Goal: Ask a question

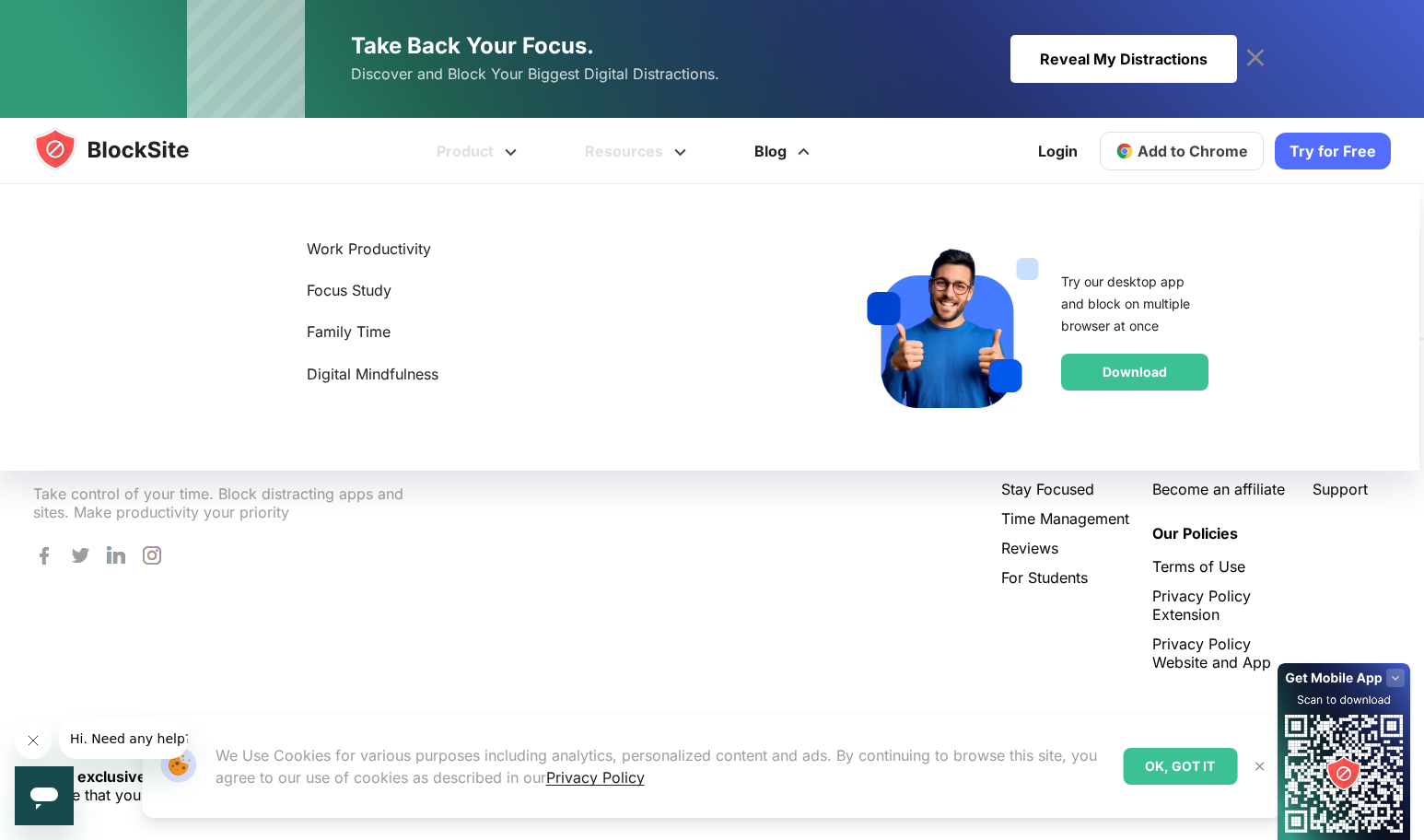
scroll to position [3714, 0]
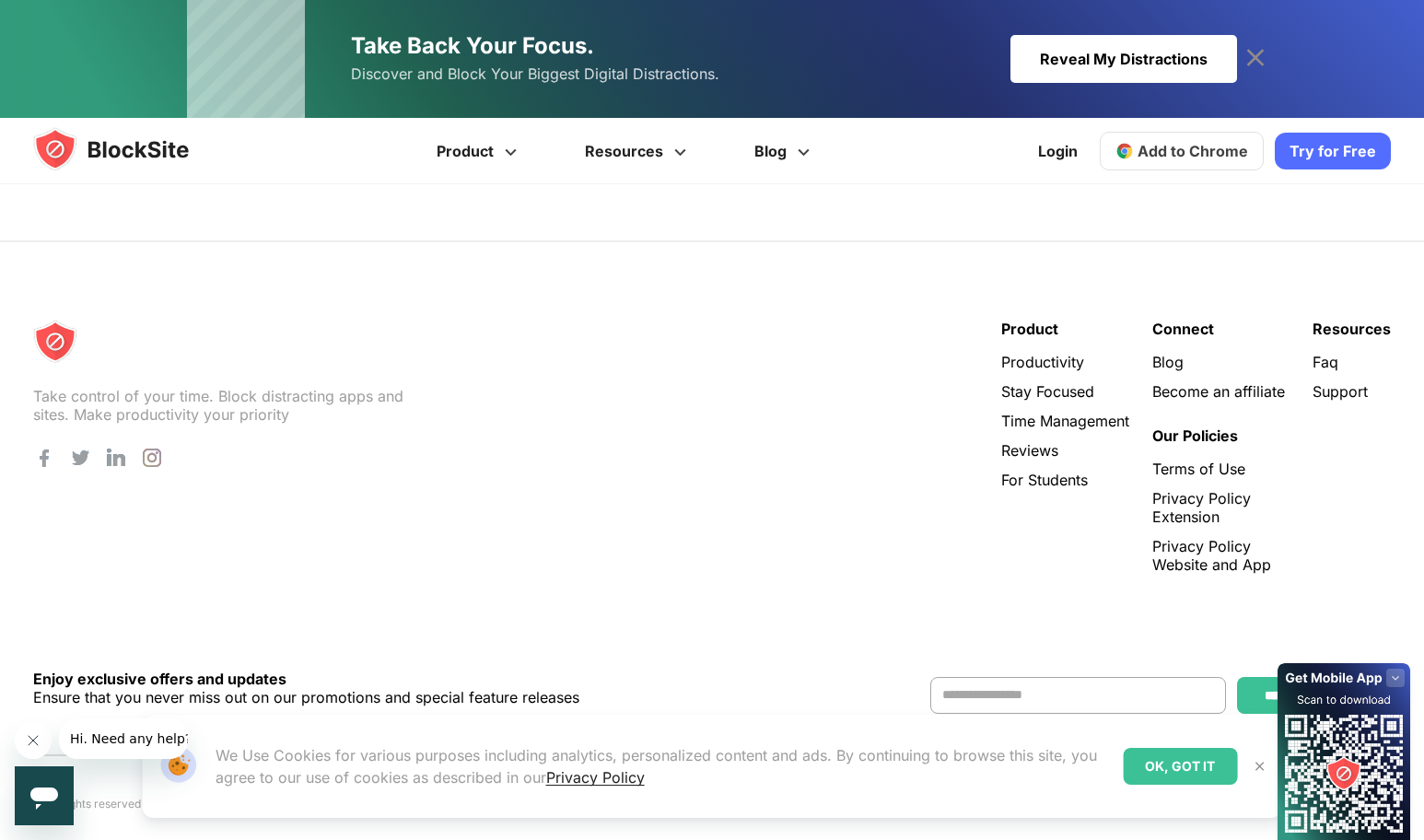
click at [1254, 49] on icon at bounding box center [1255, 57] width 29 height 29
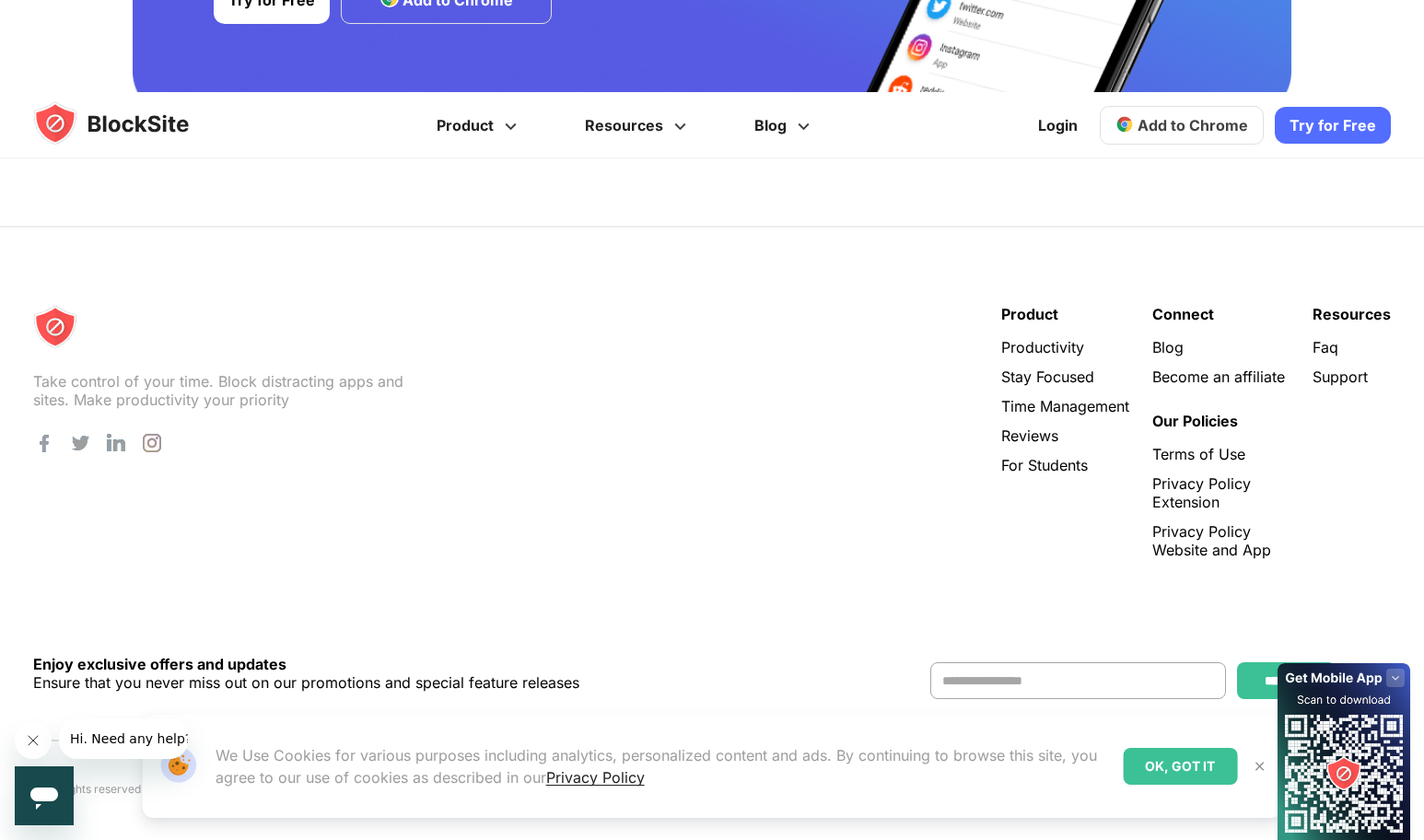
scroll to position [3596, 0]
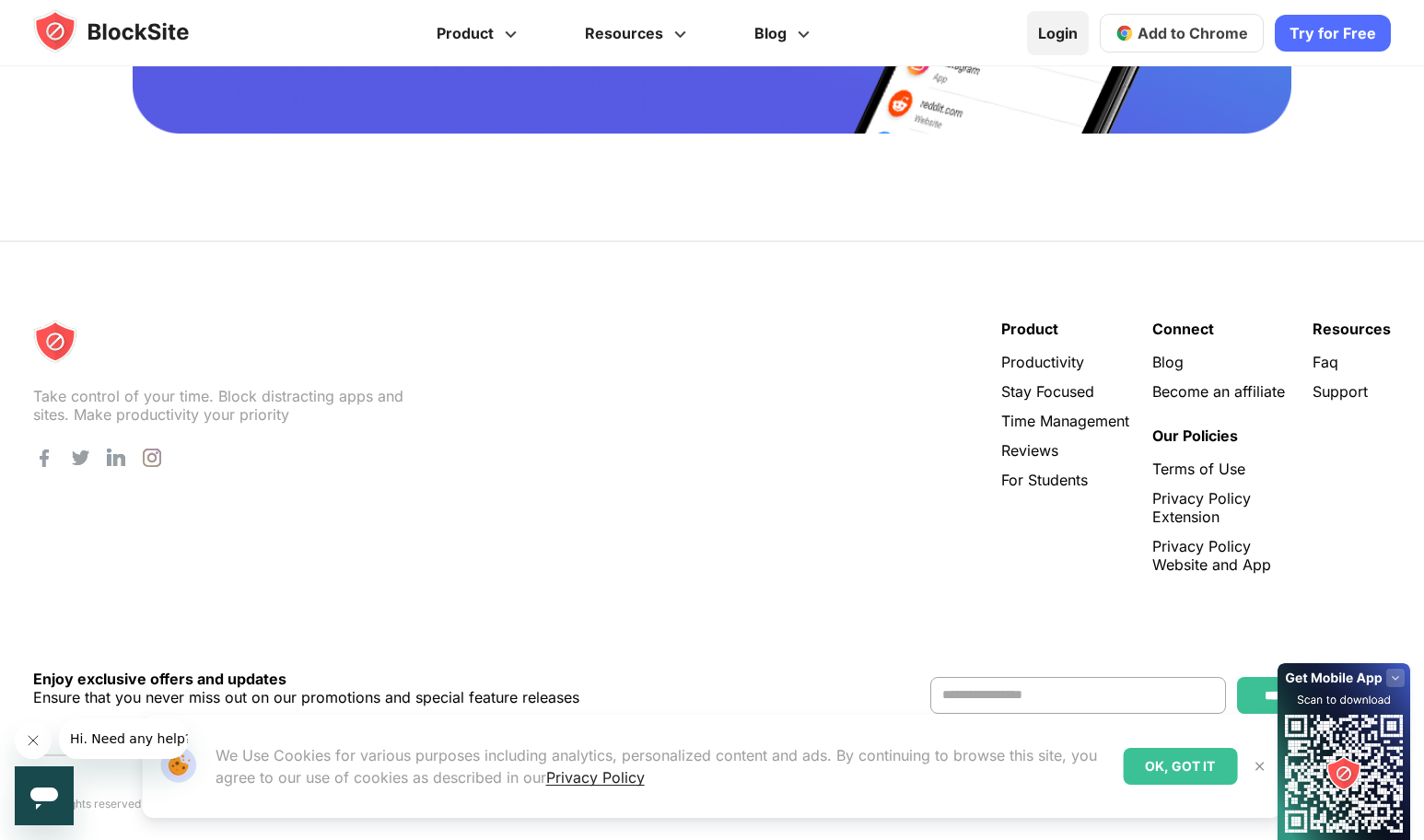
click at [1082, 24] on link "Login" at bounding box center [1058, 33] width 62 height 44
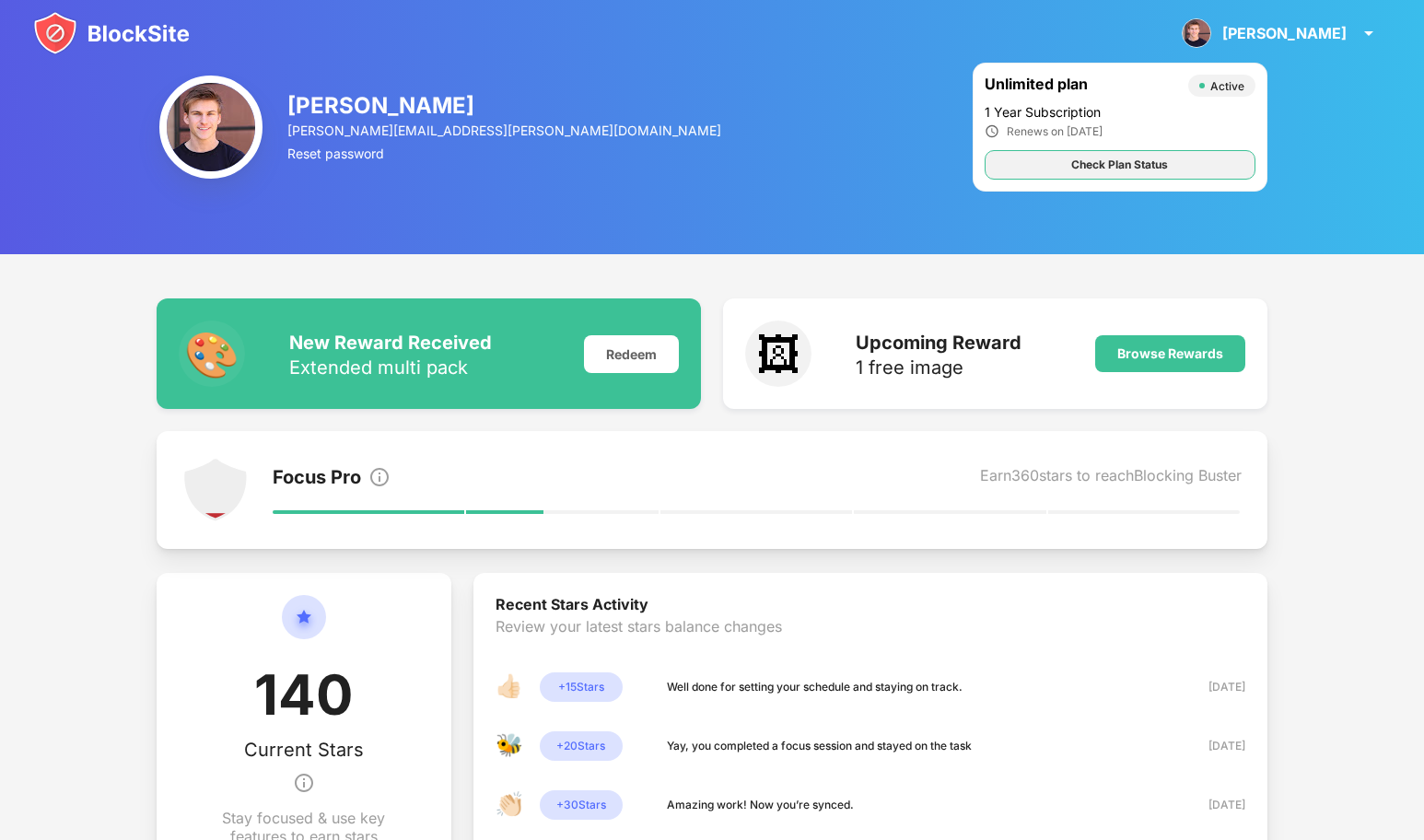
click at [1157, 160] on div "Check Plan Status" at bounding box center [1119, 165] width 97 height 19
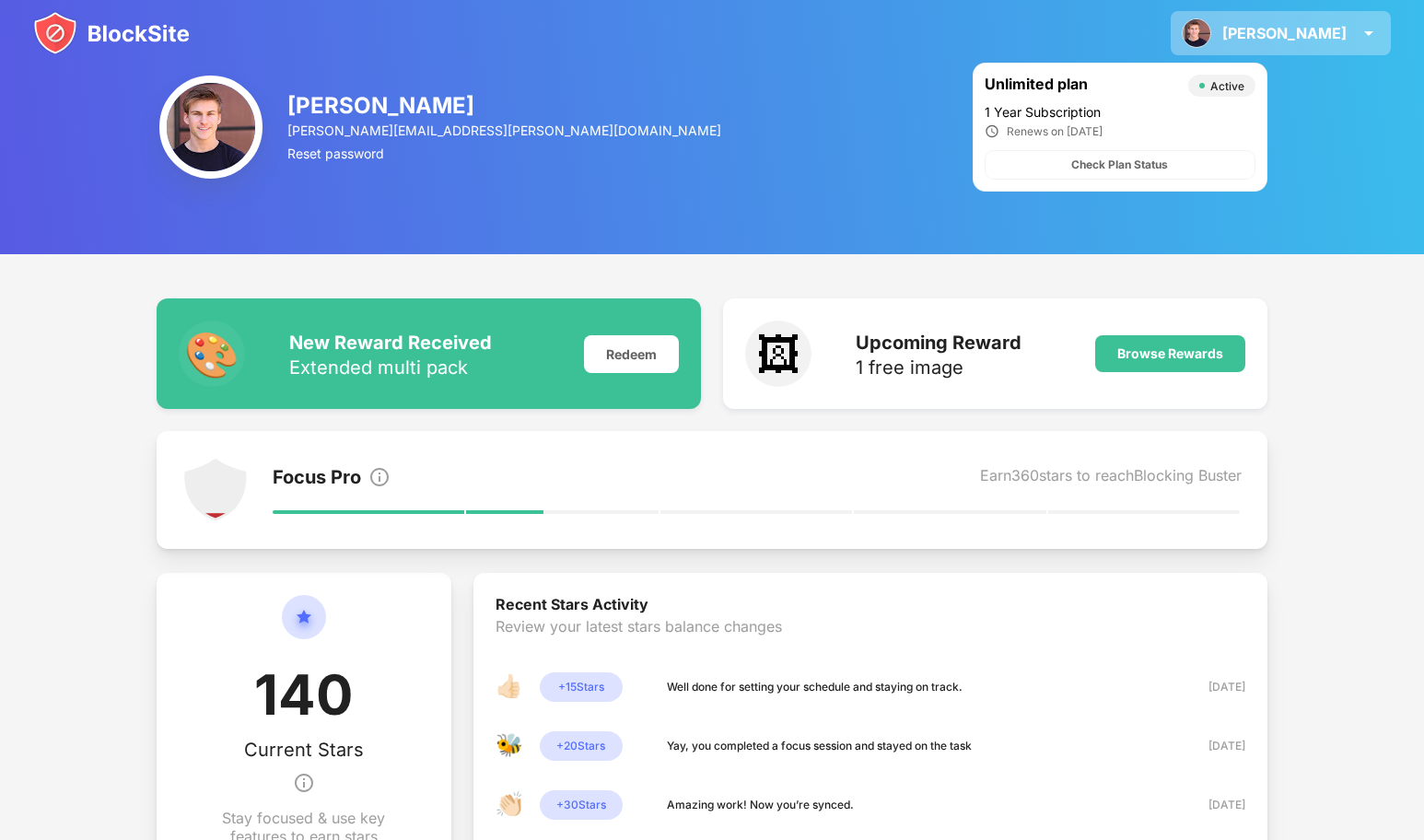
click at [1371, 38] on img at bounding box center [1369, 34] width 22 height 22
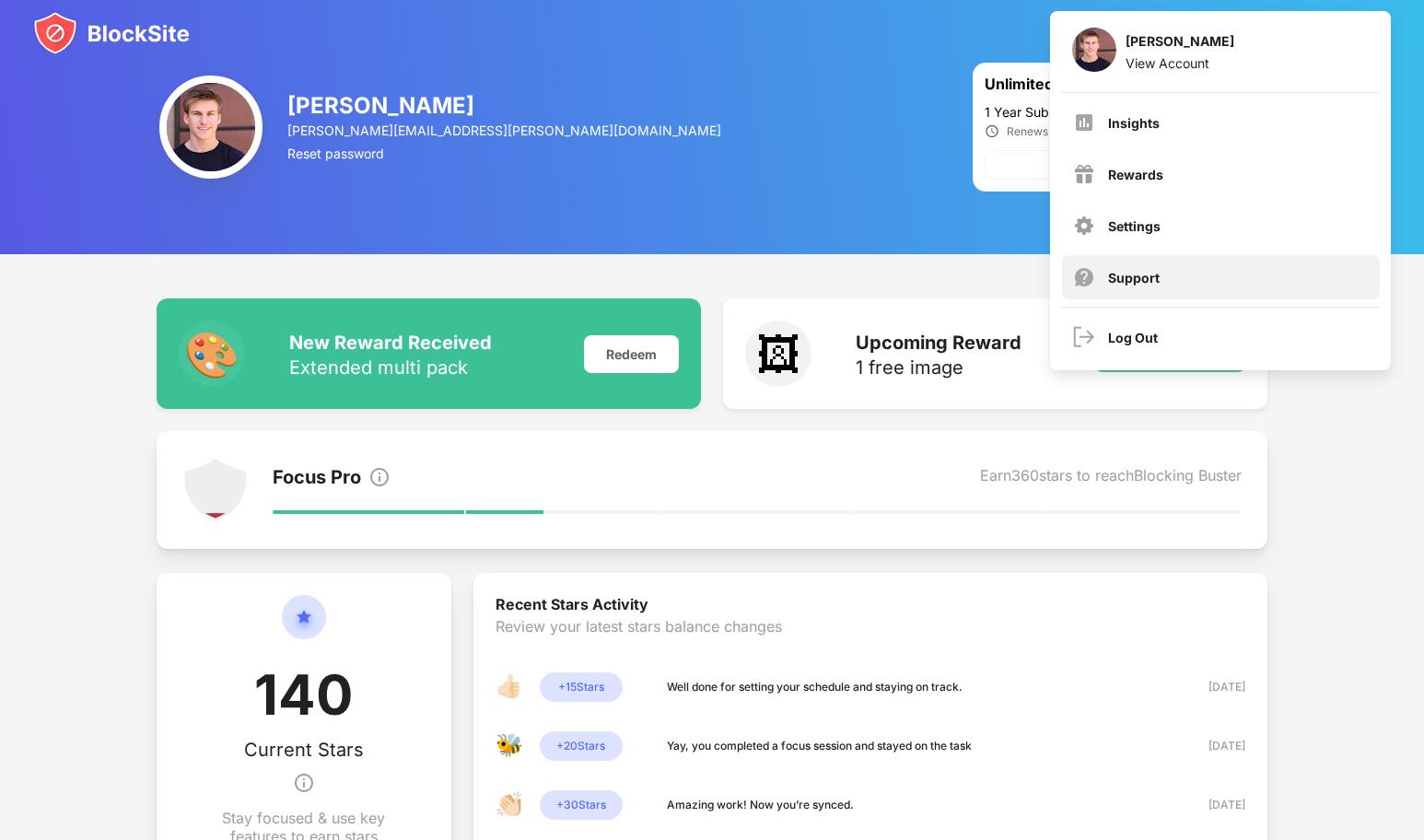
click at [1122, 268] on div "Support" at bounding box center [1221, 277] width 318 height 44
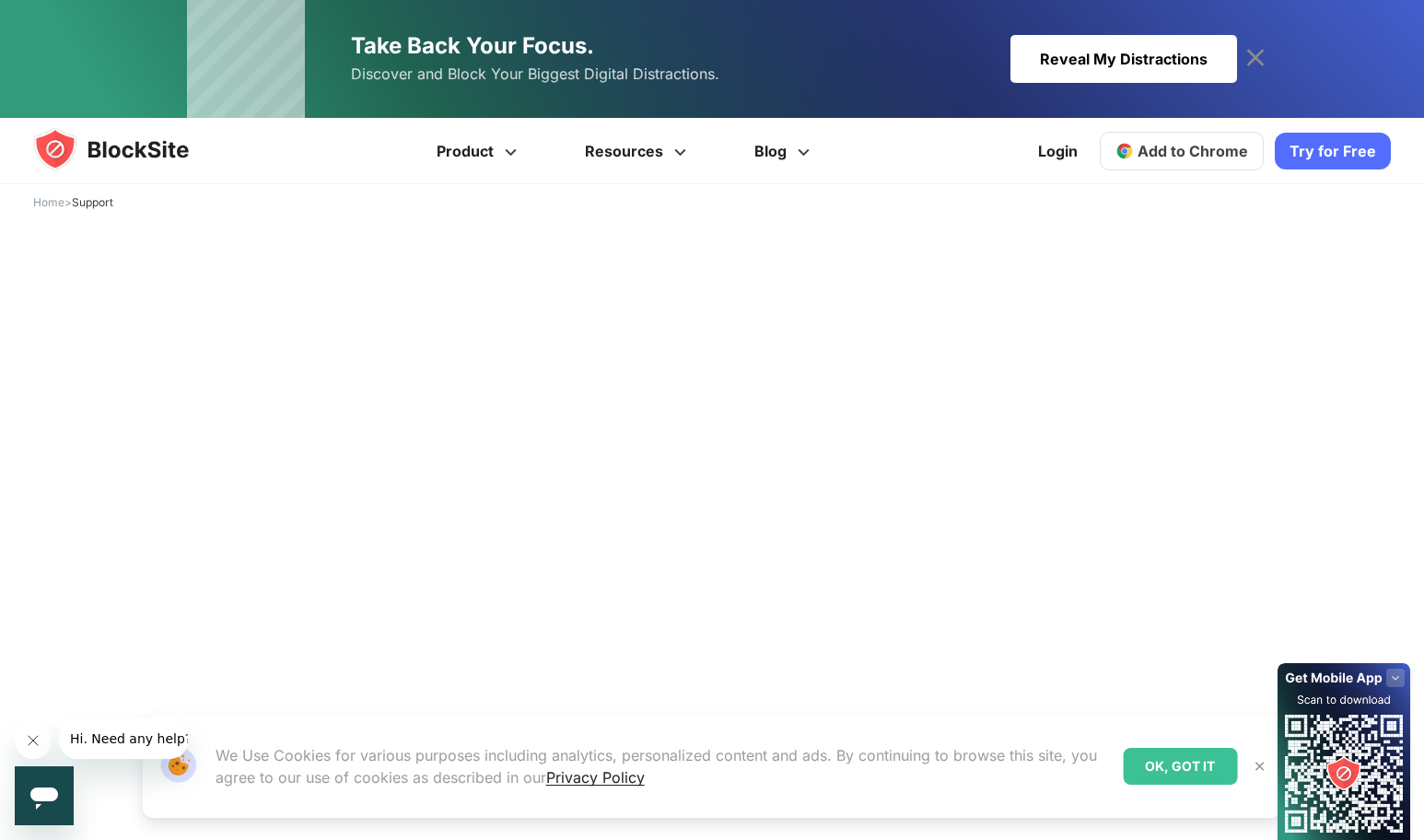
click at [1214, 769] on div "OK, GOT IT" at bounding box center [1180, 766] width 114 height 37
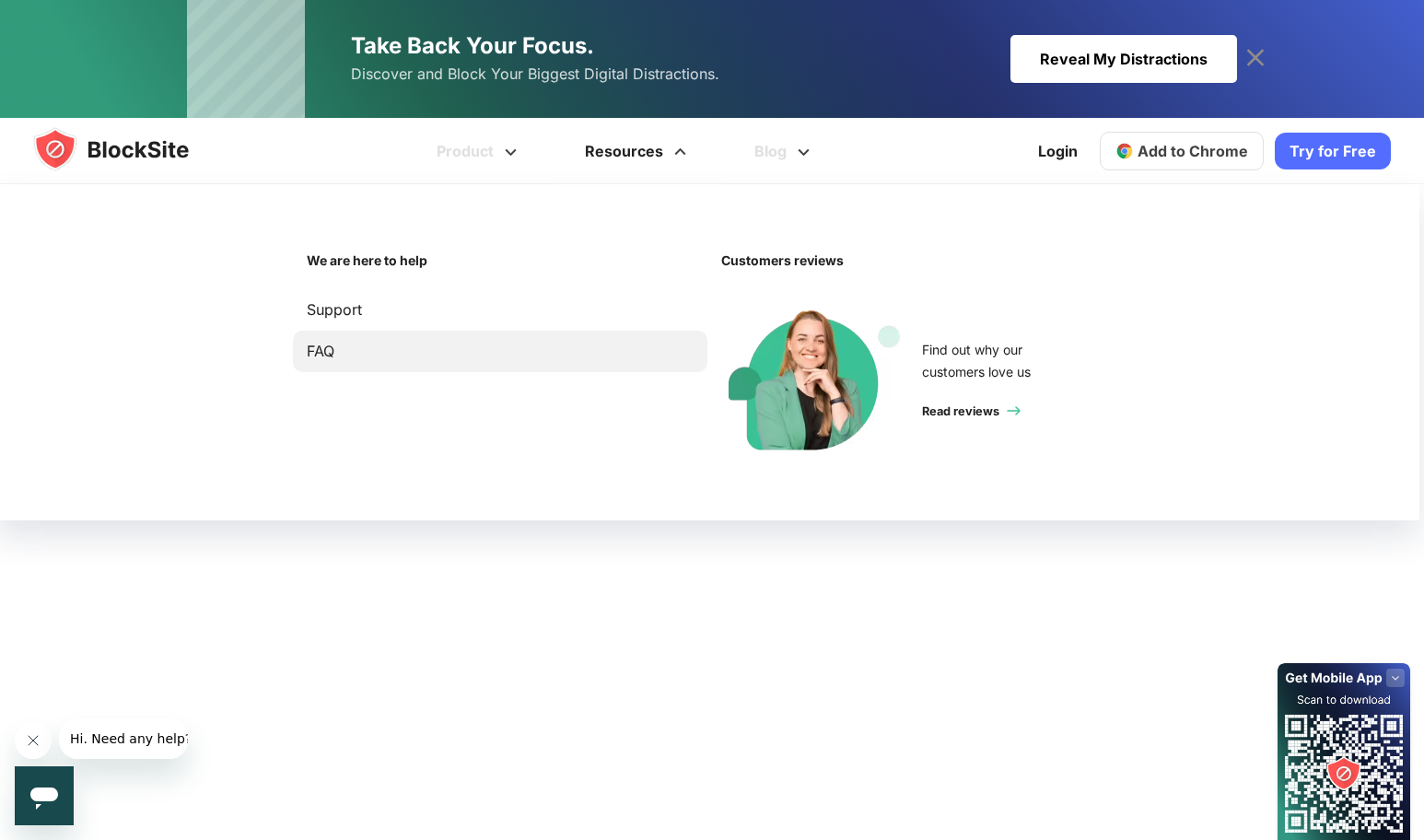
click at [335, 356] on link "FAQ" at bounding box center [500, 352] width 387 height 25
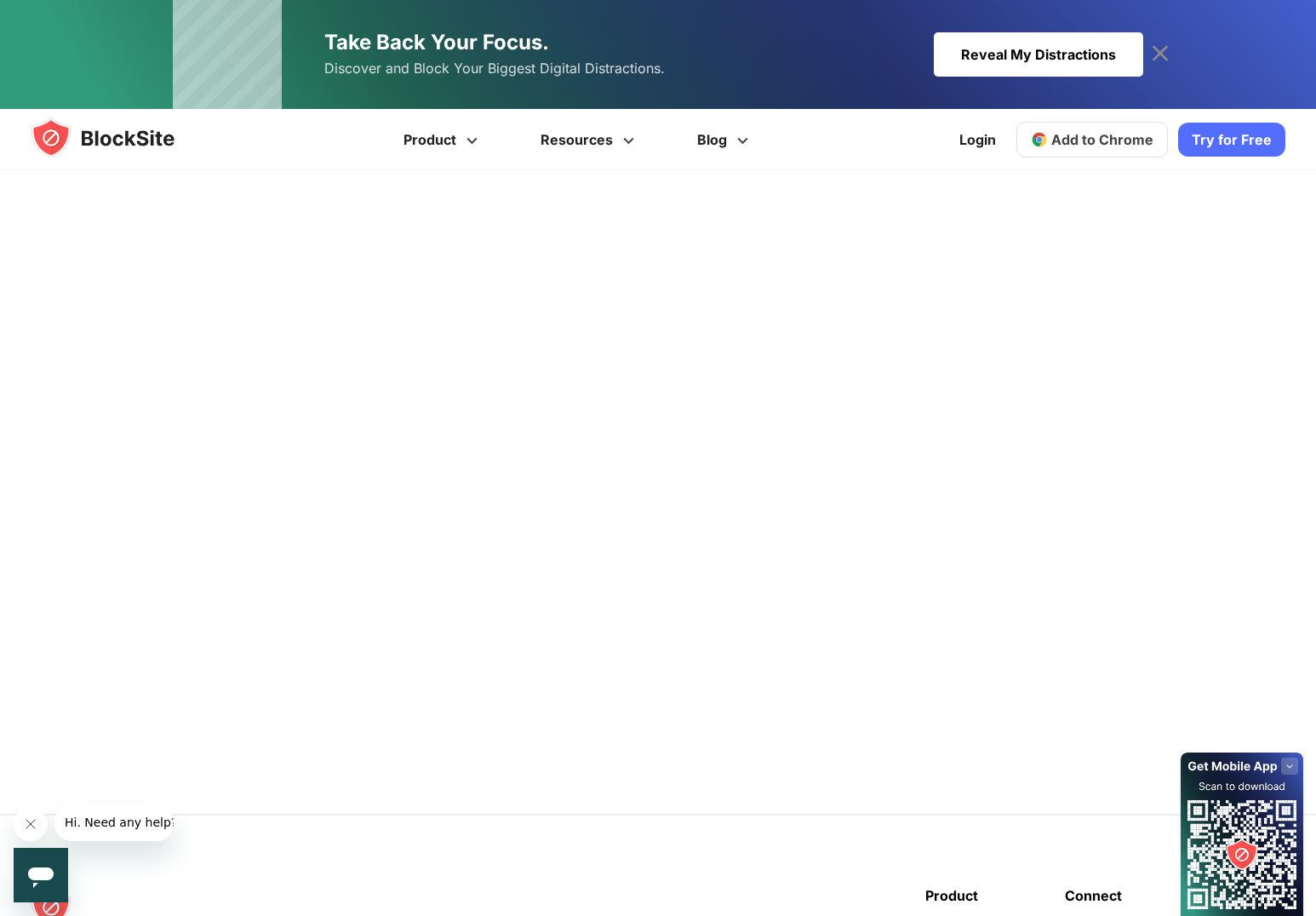
scroll to position [256, 0]
type input "**********"
